Goal: Task Accomplishment & Management: Use online tool/utility

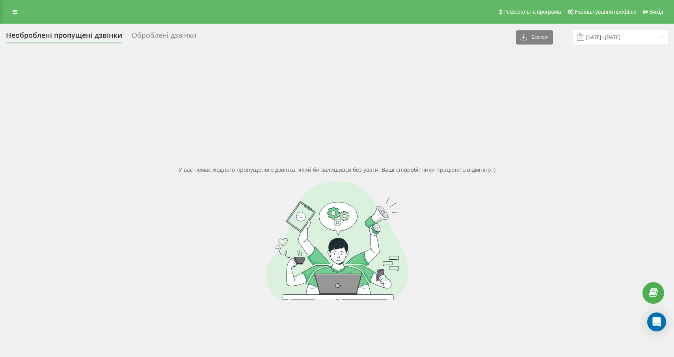
click at [80, 34] on div "Необроблені пропущені дзвінки" at bounding box center [64, 37] width 116 height 12
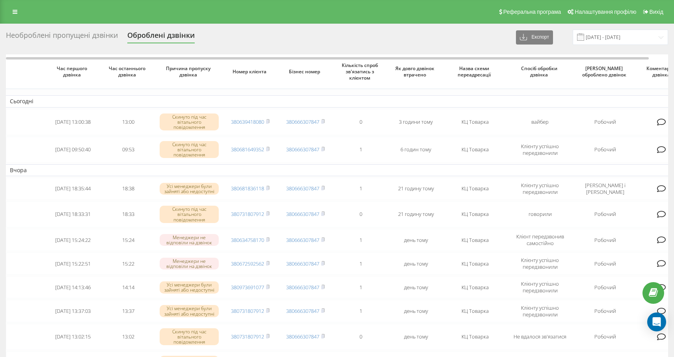
click at [108, 33] on div "Необроблені пропущені дзвінки" at bounding box center [62, 37] width 112 height 12
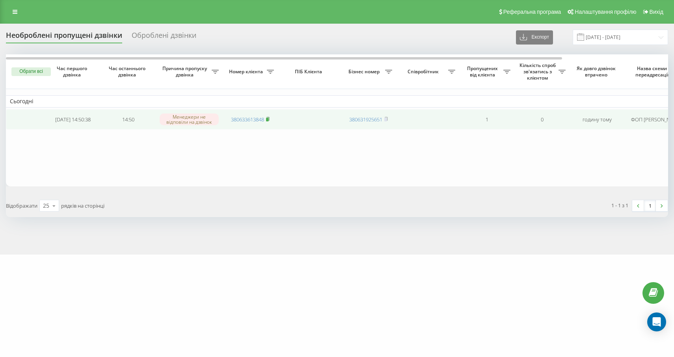
click at [268, 119] on rect at bounding box center [267, 120] width 2 height 4
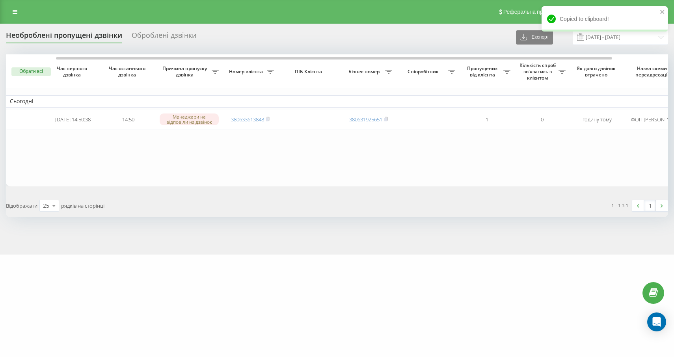
scroll to position [0, 126]
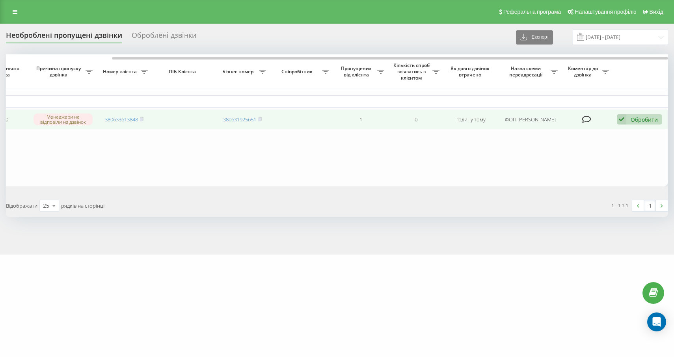
click at [631, 120] on div "Обробити" at bounding box center [643, 119] width 27 height 7
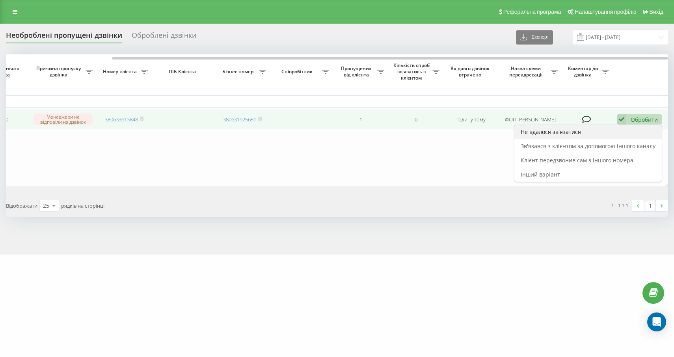
click at [595, 136] on div "Не вдалося зв'язатися" at bounding box center [587, 132] width 147 height 14
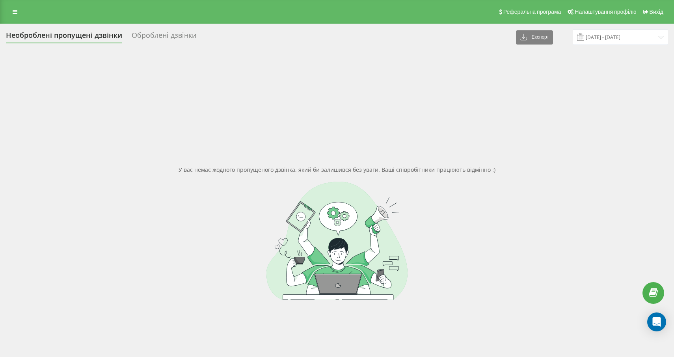
click at [202, 171] on div "У вас немає жодного пропущеного дзвінка, який би залишився без уваги. Ваші спів…" at bounding box center [337, 232] width 662 height 357
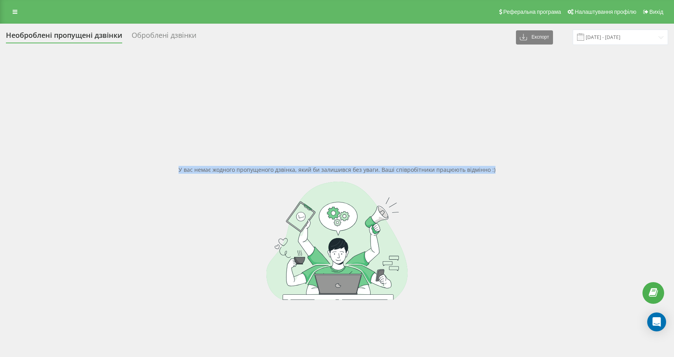
click at [202, 171] on div "У вас немає жодного пропущеного дзвінка, який би залишився без уваги. Ваші спів…" at bounding box center [337, 232] width 662 height 357
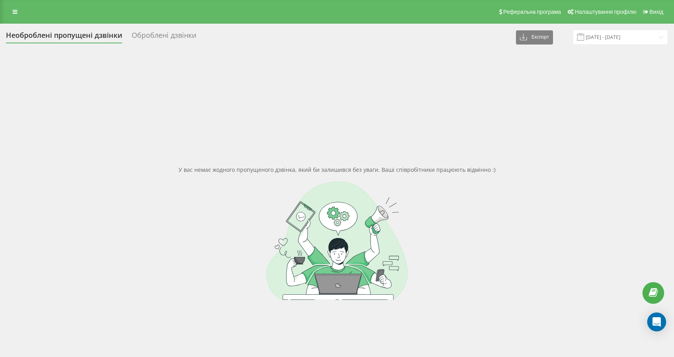
click at [221, 169] on div "У вас немає жодного пропущеного дзвінка, який би залишився без уваги. Ваші спів…" at bounding box center [337, 232] width 662 height 357
click at [417, 92] on div "У вас немає жодного пропущеного дзвінка, який би залишився без уваги. Ваші спів…" at bounding box center [337, 232] width 662 height 357
click at [107, 33] on div "Необроблені пропущені дзвінки" at bounding box center [64, 37] width 116 height 12
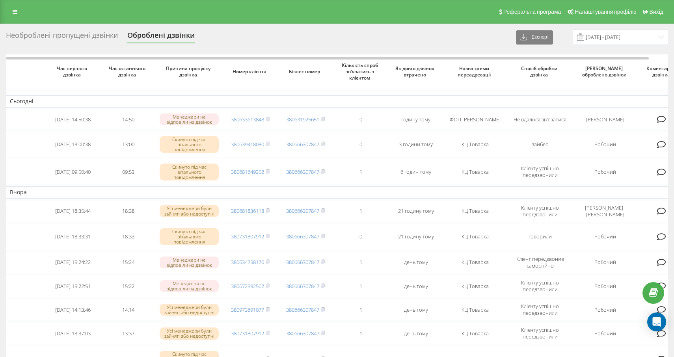
click at [63, 36] on div "Необроблені пропущені дзвінки" at bounding box center [62, 37] width 112 height 12
